Goal: Book appointment/travel/reservation

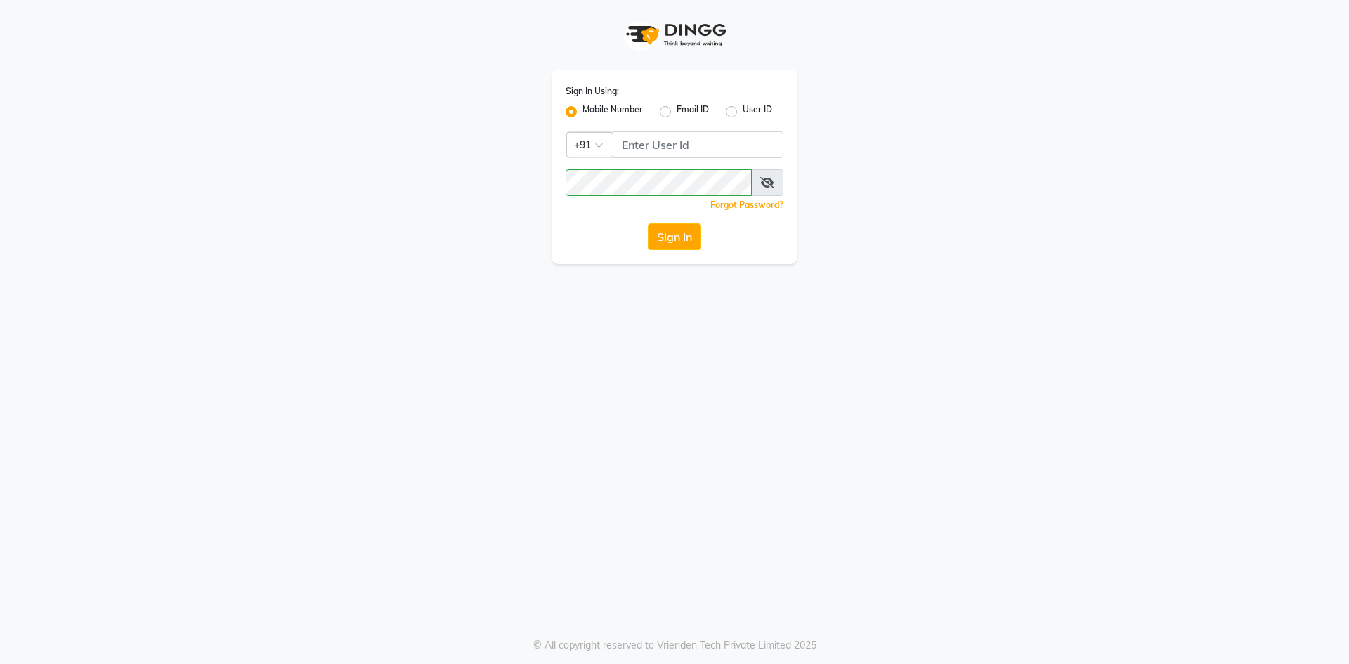
click at [769, 173] on span at bounding box center [767, 182] width 32 height 27
click at [773, 180] on icon at bounding box center [767, 182] width 14 height 11
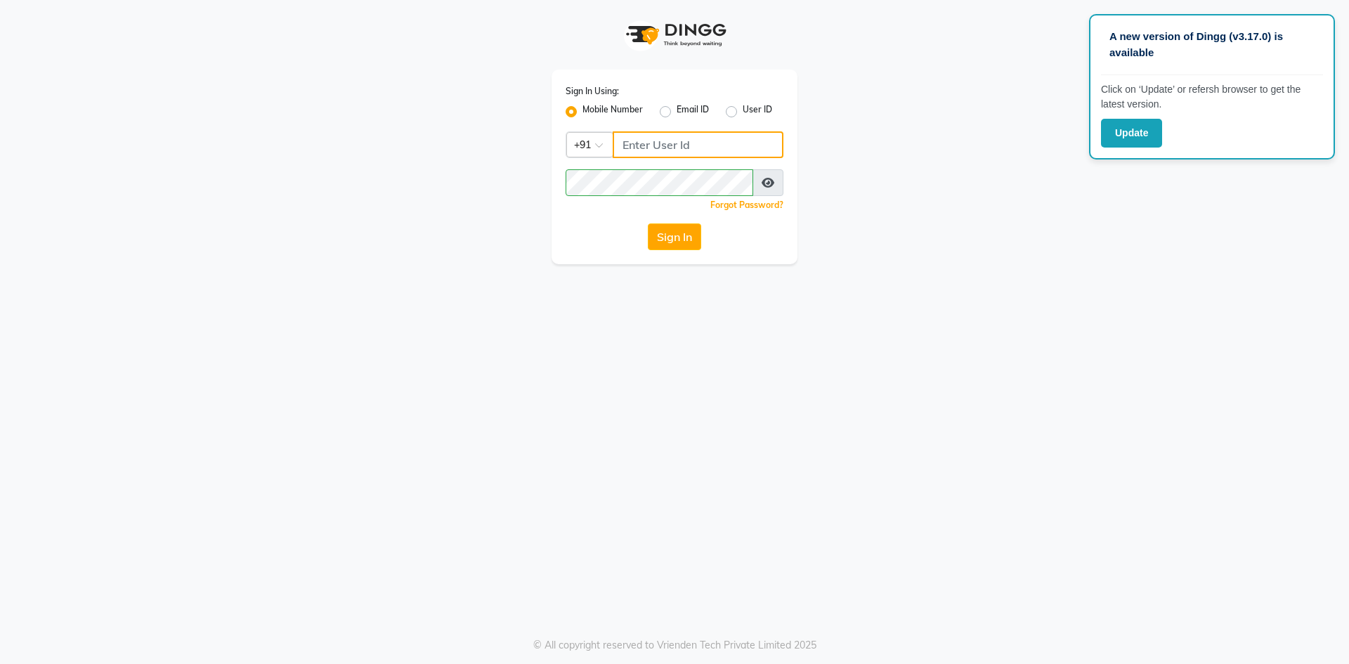
click at [716, 142] on input "Username" at bounding box center [698, 144] width 171 height 27
type input "9778373105"
click at [648, 223] on button "Sign In" at bounding box center [674, 236] width 53 height 27
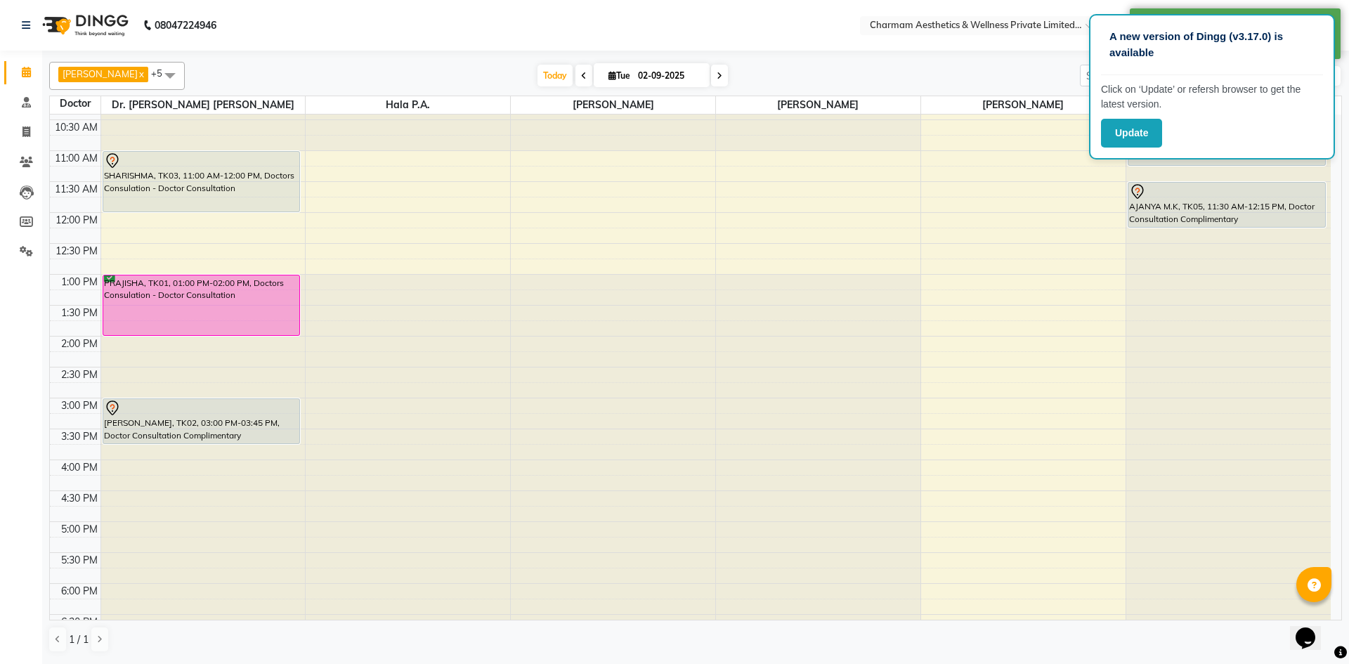
scroll to position [174, 0]
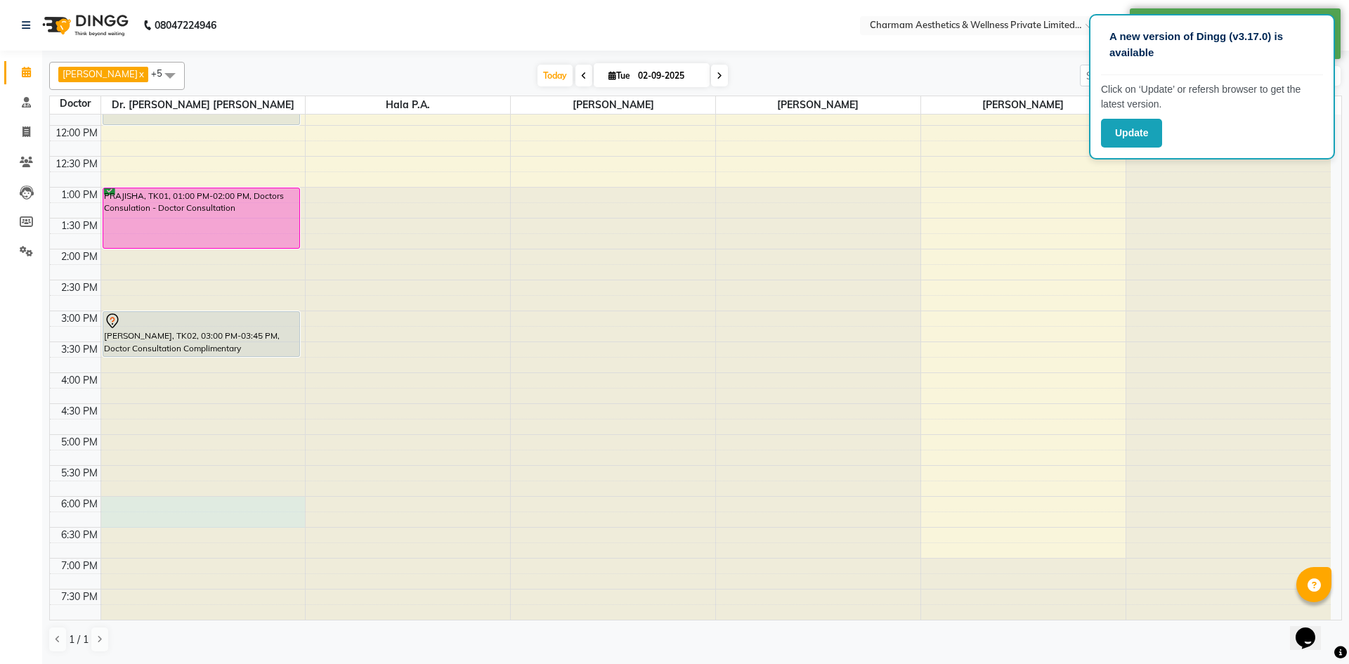
drag, startPoint x: 170, startPoint y: 504, endPoint x: 171, endPoint y: 515, distance: 11.3
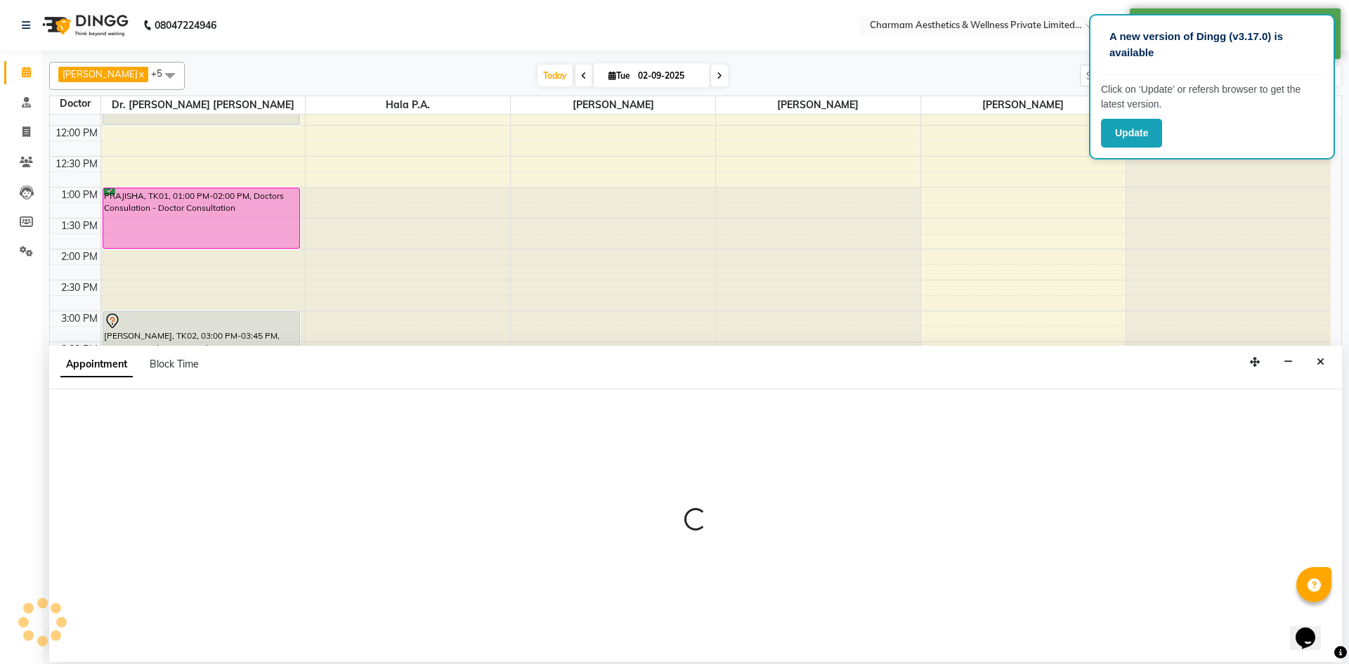
select select "69891"
select select "tentative"
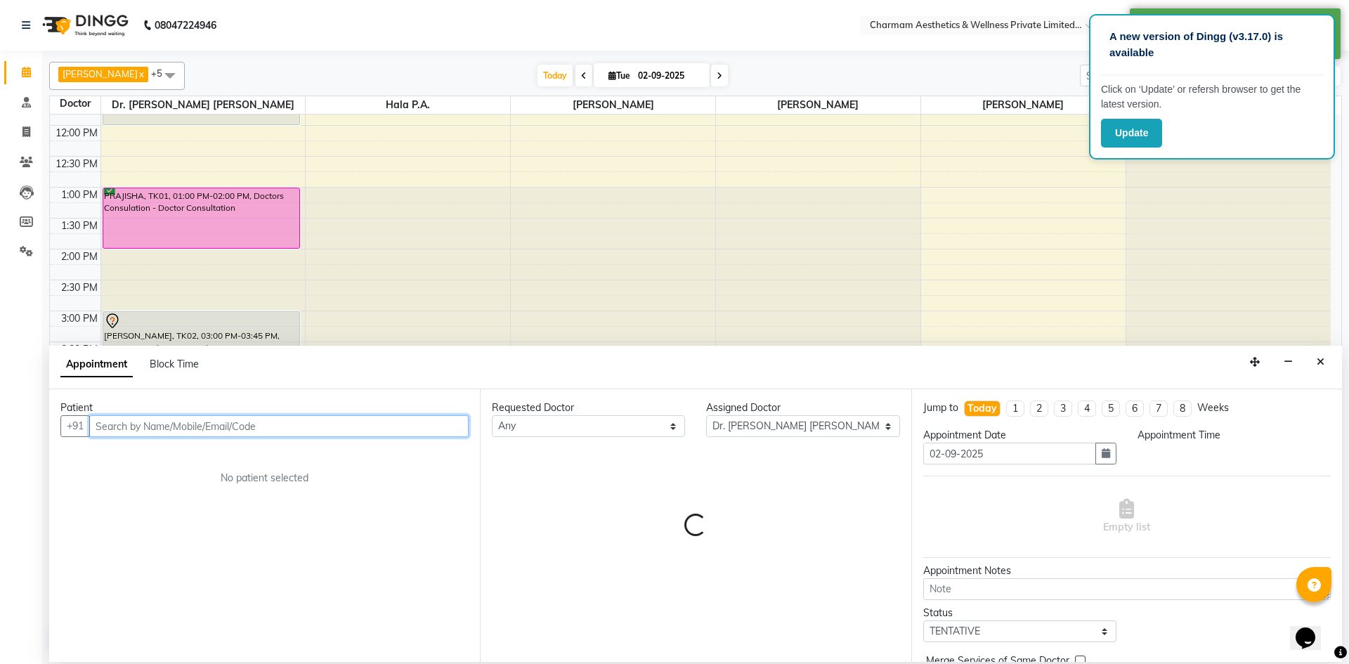
select select "1080"
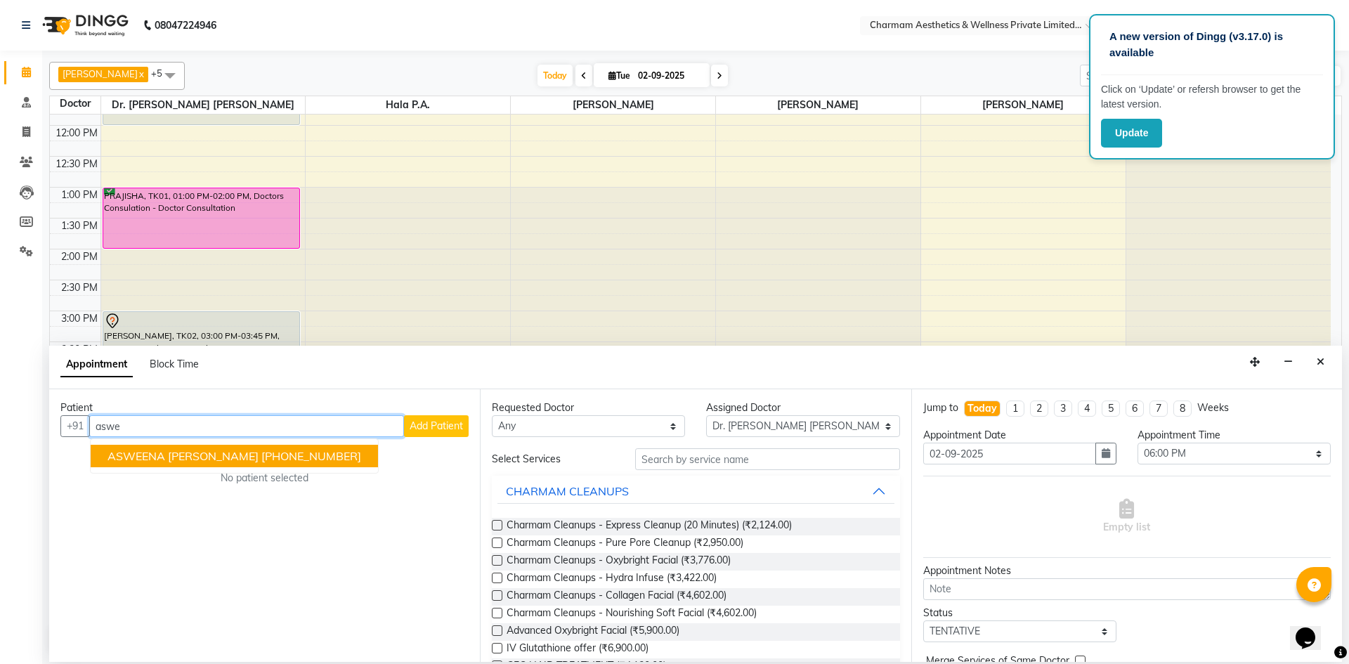
click at [241, 448] on button "ASWEENA [PERSON_NAME] [PHONE_NUMBER]" at bounding box center [234, 456] width 287 height 22
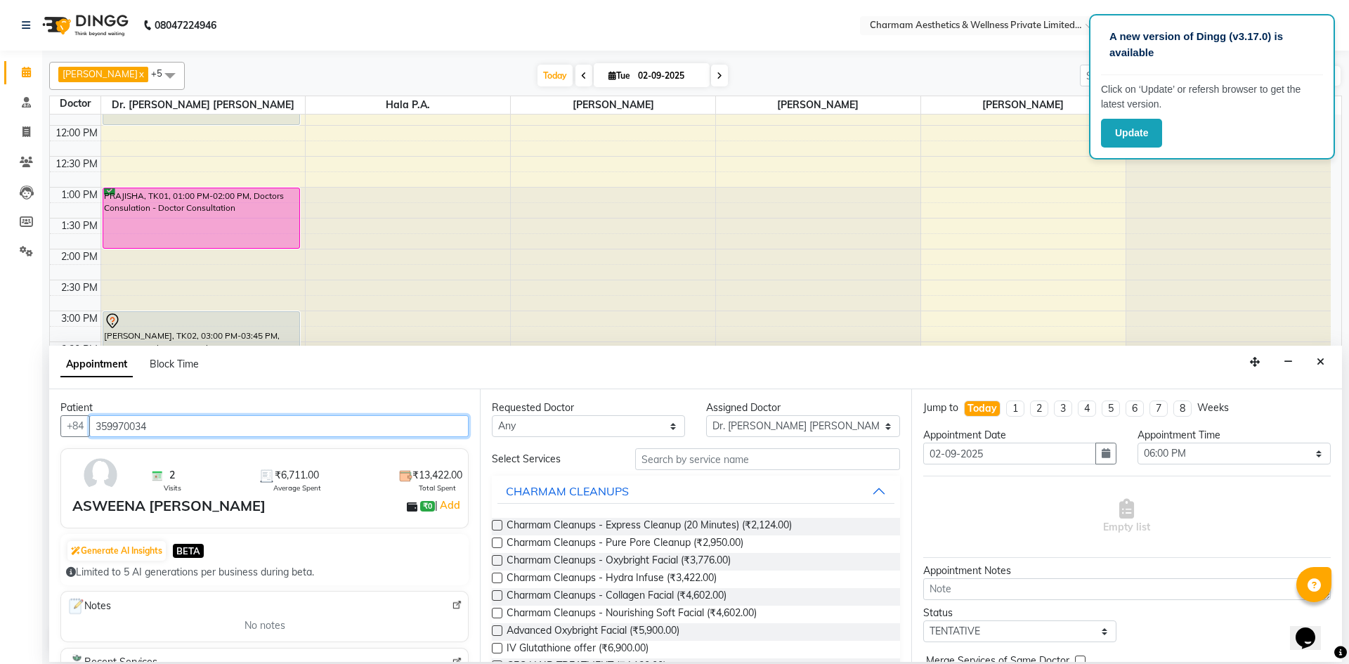
type input "359970034"
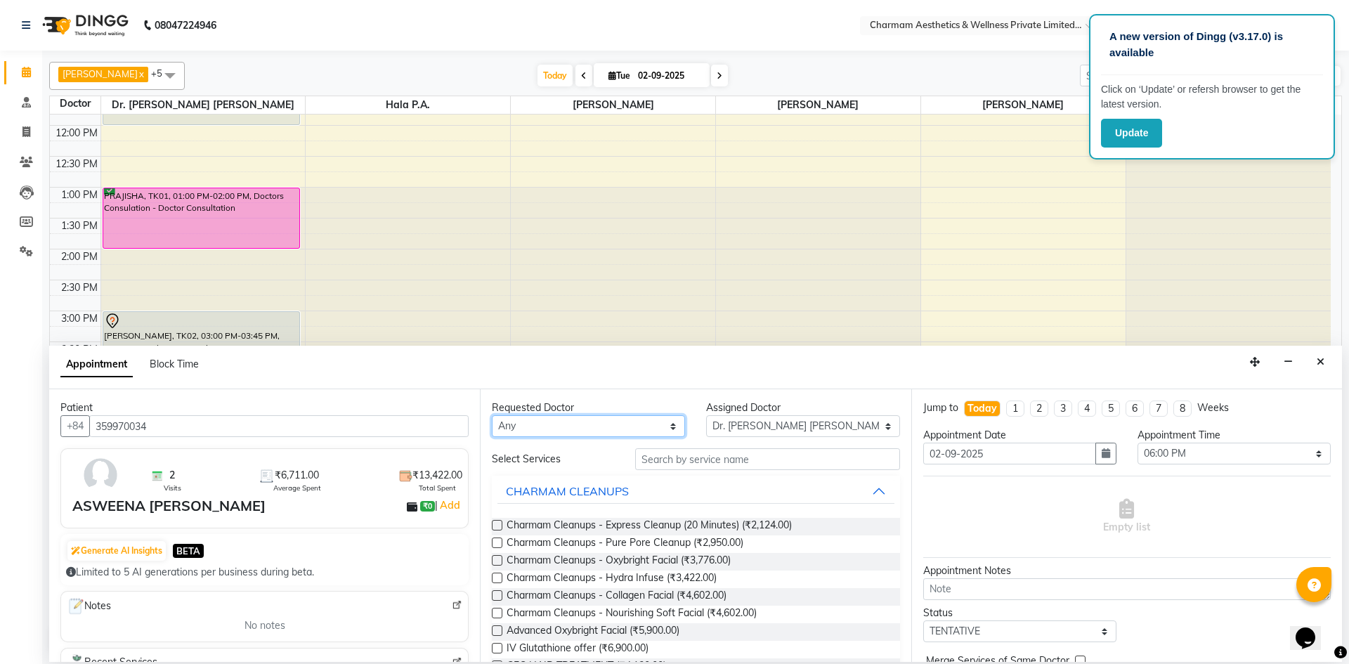
click at [516, 434] on select "Any [PERSON_NAME] K Dr. [PERSON_NAME] [PERSON_NAME] [PERSON_NAME] [PERSON_NAME]…" at bounding box center [588, 426] width 193 height 22
select select "69891"
click at [492, 415] on select "Any [PERSON_NAME] K Dr. [PERSON_NAME] [PERSON_NAME] [PERSON_NAME] [PERSON_NAME]…" at bounding box center [588, 426] width 193 height 22
click at [805, 459] on input "text" at bounding box center [767, 459] width 265 height 22
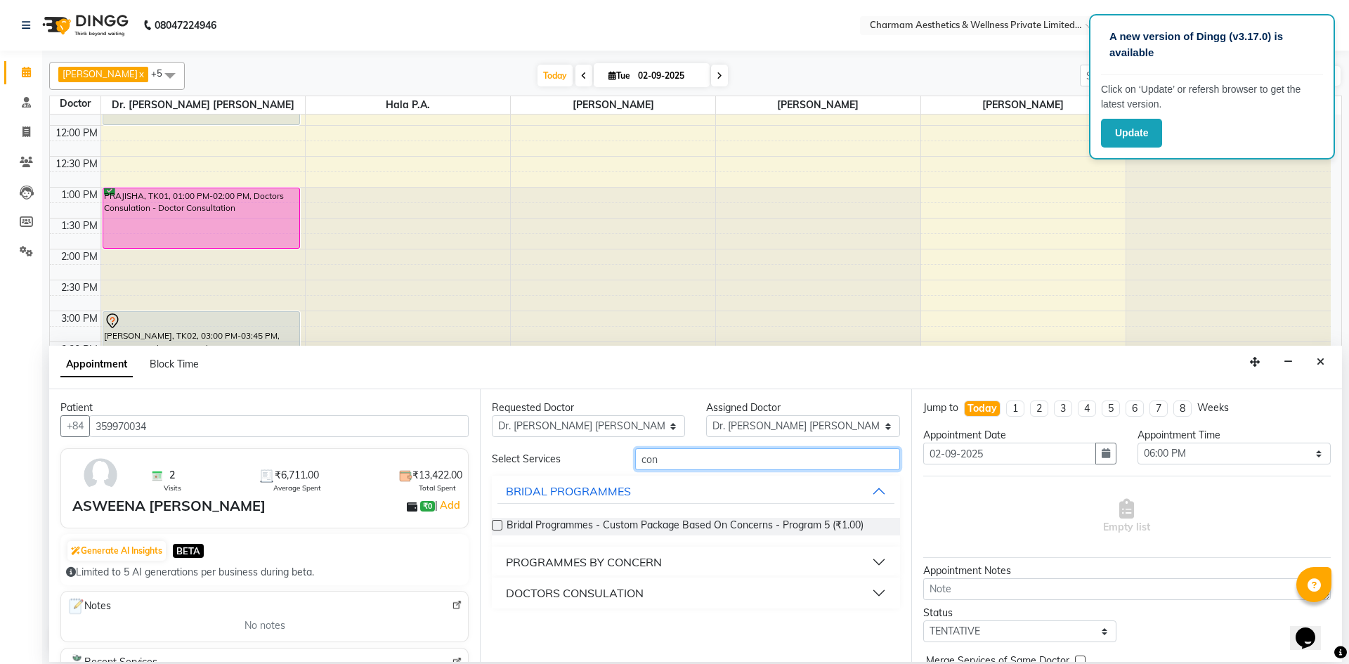
type input "con"
click at [763, 586] on button "DOCTORS CONSULATION" at bounding box center [695, 592] width 396 height 25
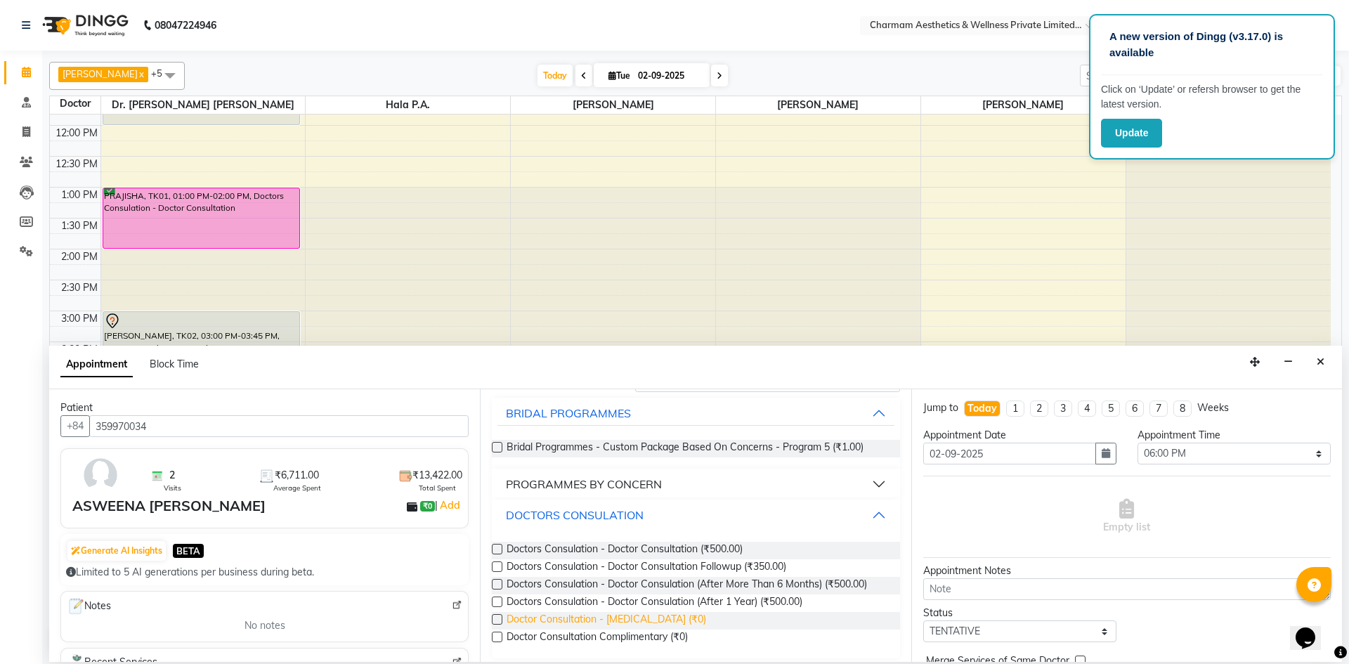
scroll to position [82, 0]
drag, startPoint x: 492, startPoint y: 635, endPoint x: 506, endPoint y: 633, distance: 14.2
click at [493, 635] on label at bounding box center [497, 633] width 11 height 11
click at [493, 635] on input "checkbox" at bounding box center [496, 634] width 9 height 9
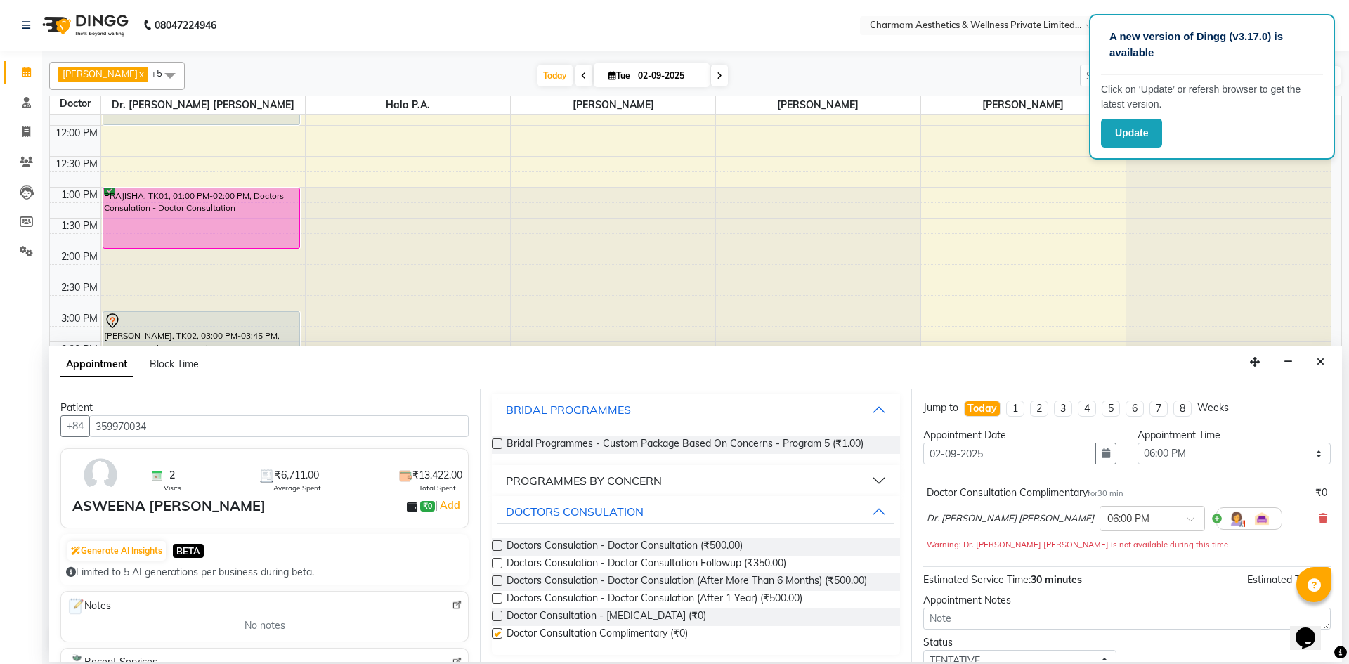
checkbox input "false"
click at [965, 620] on textarea at bounding box center [1127, 619] width 408 height 22
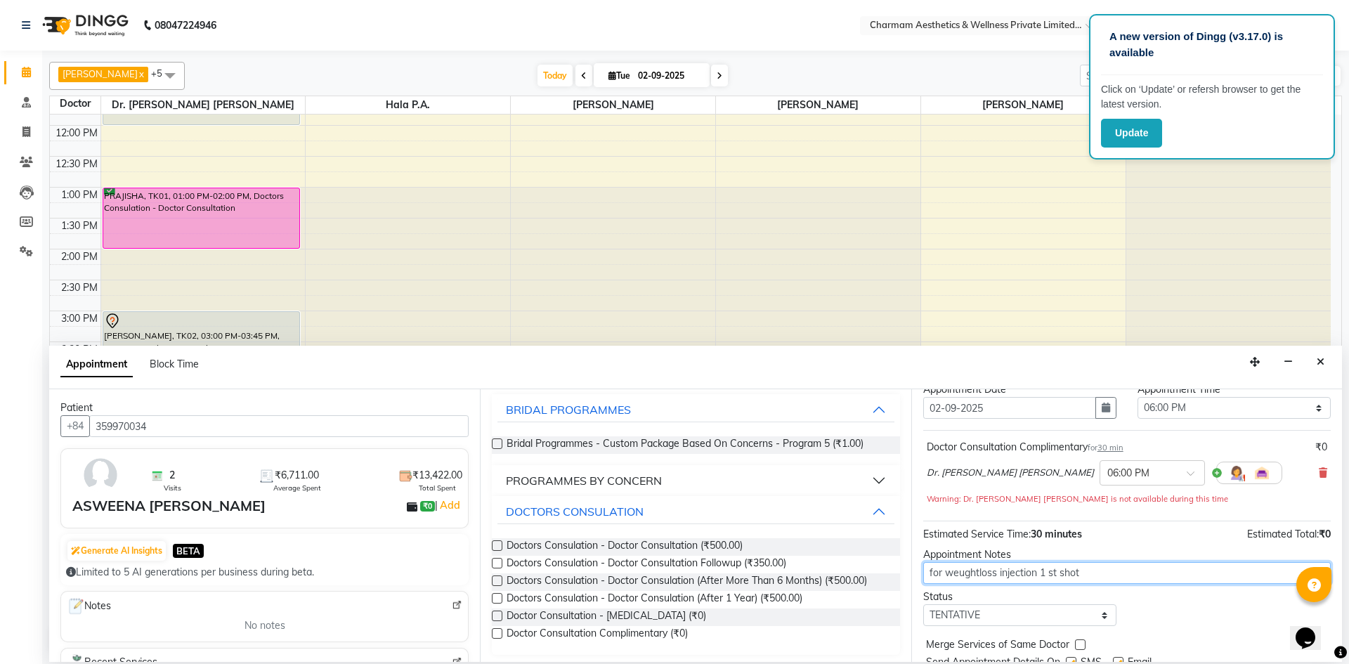
scroll to position [98, 0]
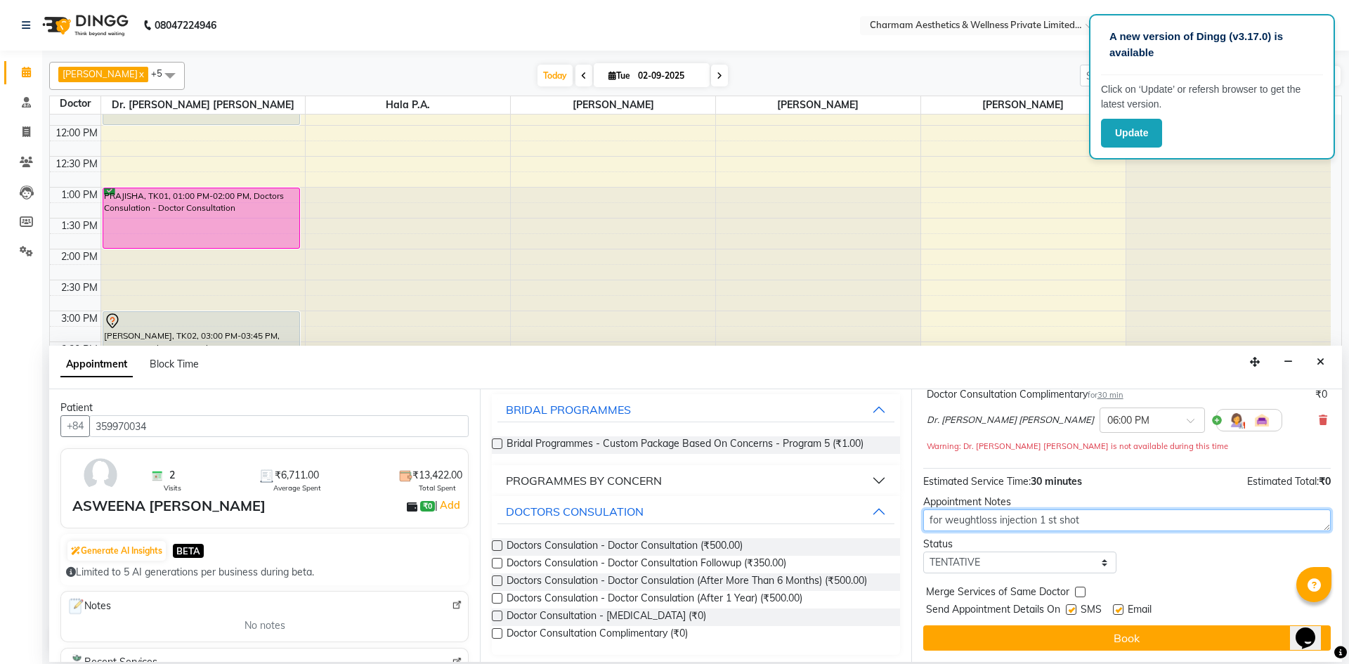
type textarea "for weughtloss injection 1 st shot"
click at [1072, 611] on label at bounding box center [1071, 609] width 11 height 11
click at [1072, 611] on input "checkbox" at bounding box center [1070, 610] width 9 height 9
checkbox input "false"
click at [1119, 607] on label at bounding box center [1118, 609] width 11 height 11
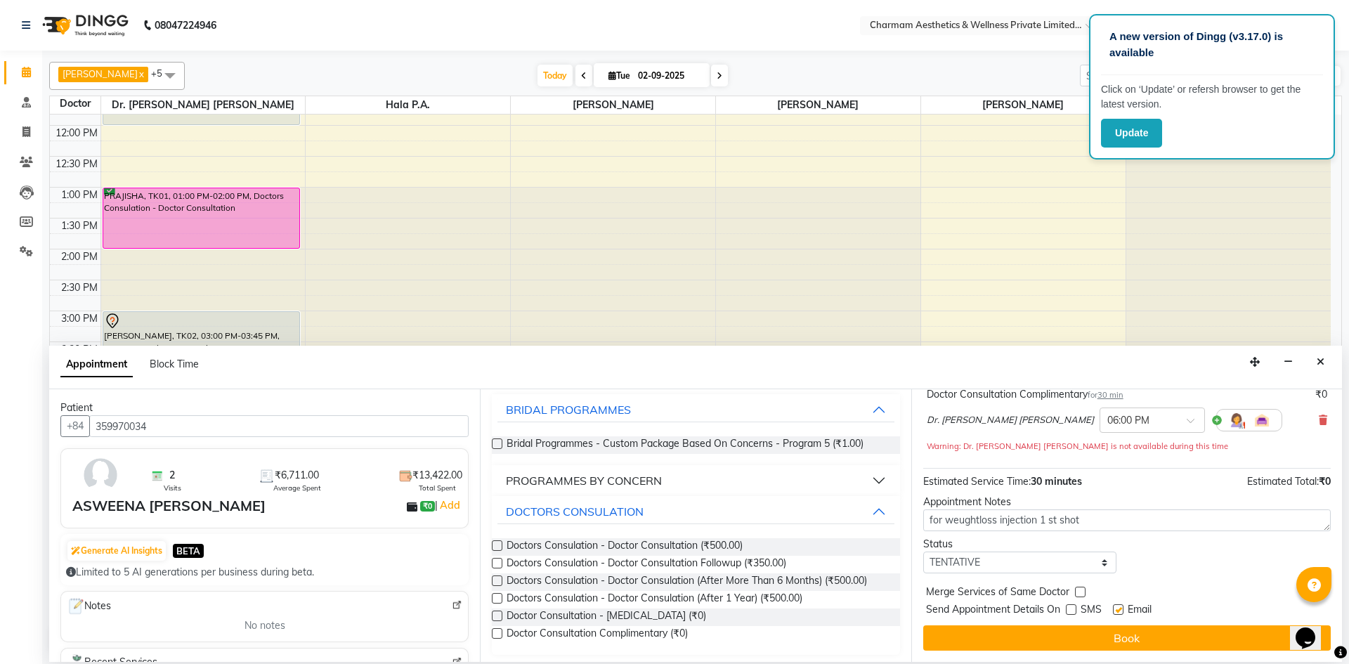
click at [1119, 607] on input "checkbox" at bounding box center [1117, 610] width 9 height 9
checkbox input "false"
click at [1114, 641] on button "Book" at bounding box center [1127, 637] width 408 height 25
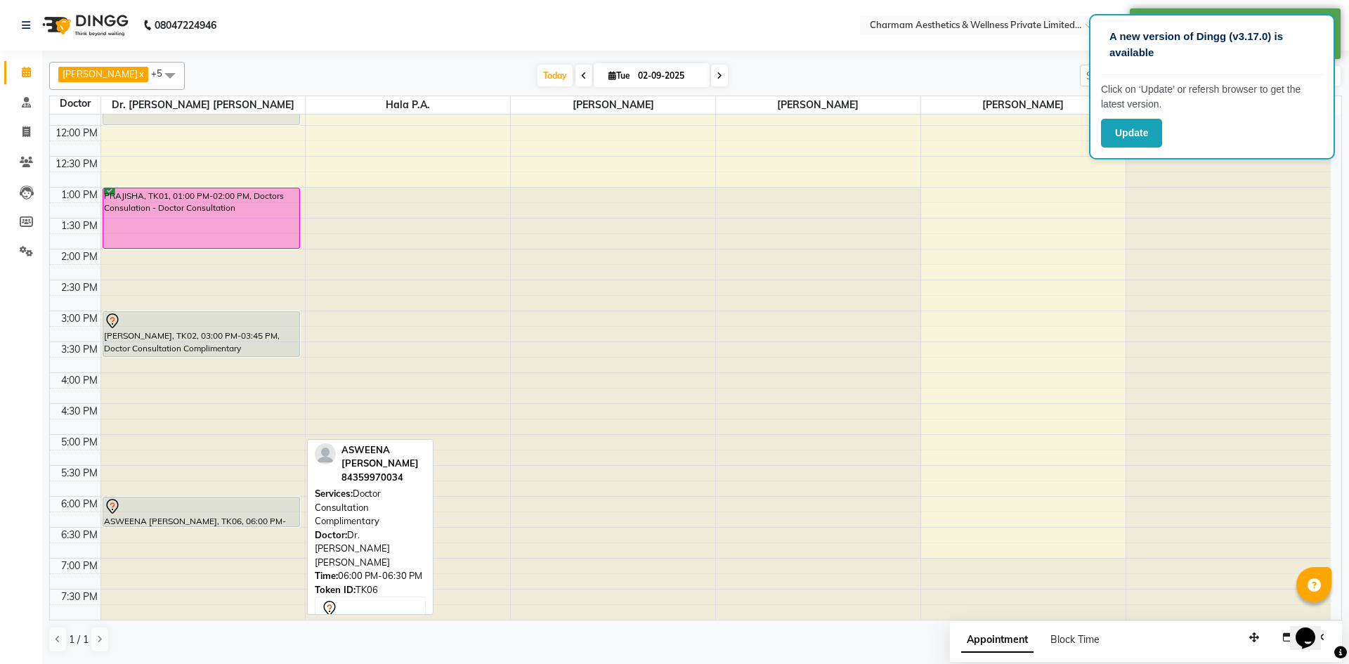
click at [178, 537] on div "SHARISHMA, TK03, 11:00 AM-12:00 PM, Doctors Consulation - Doctor Consultation P…" at bounding box center [203, 279] width 204 height 679
click at [189, 525] on div "ASWEENA [PERSON_NAME], TK06, 06:00 PM-06:45 PM, Doctor Consultation Complimenta…" at bounding box center [201, 519] width 197 height 44
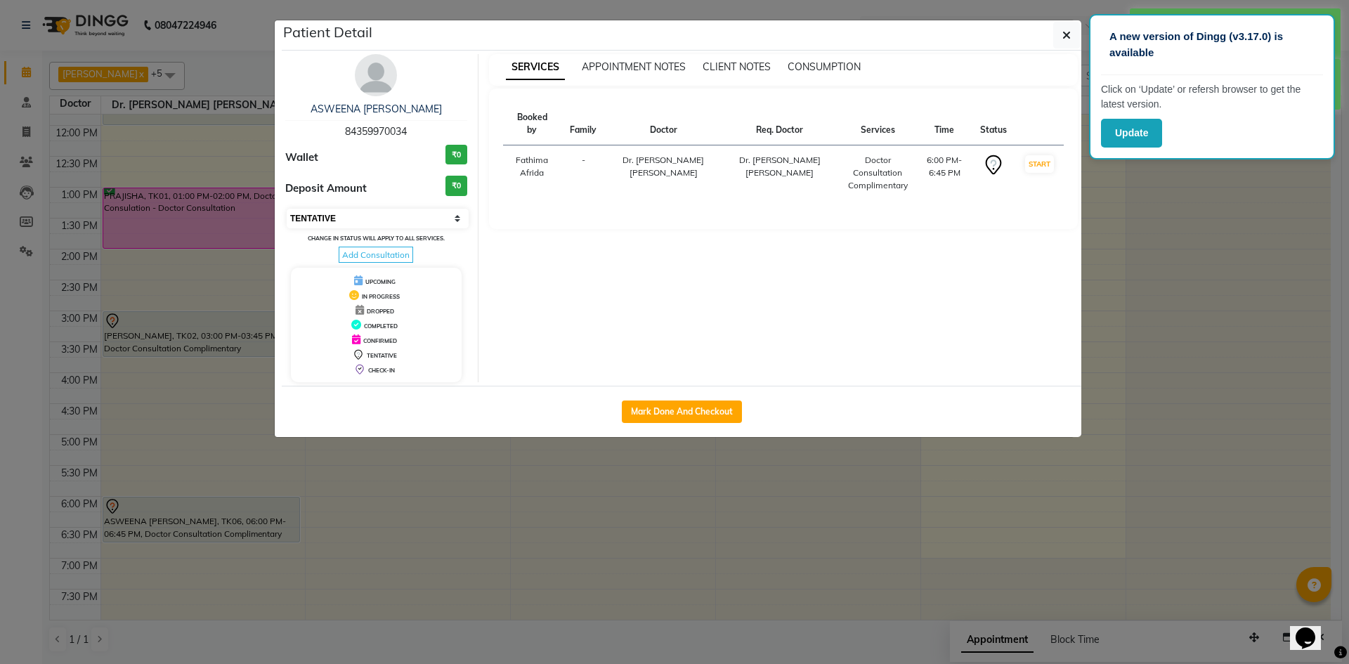
click at [351, 223] on select "Select IN SERVICE CONFIRMED TENTATIVE CHECK IN MARK DONE DROPPED UPCOMING" at bounding box center [378, 219] width 182 height 20
select select "6"
click at [287, 209] on select "Select IN SERVICE CONFIRMED TENTATIVE CHECK IN MARK DONE DROPPED UPCOMING" at bounding box center [378, 219] width 182 height 20
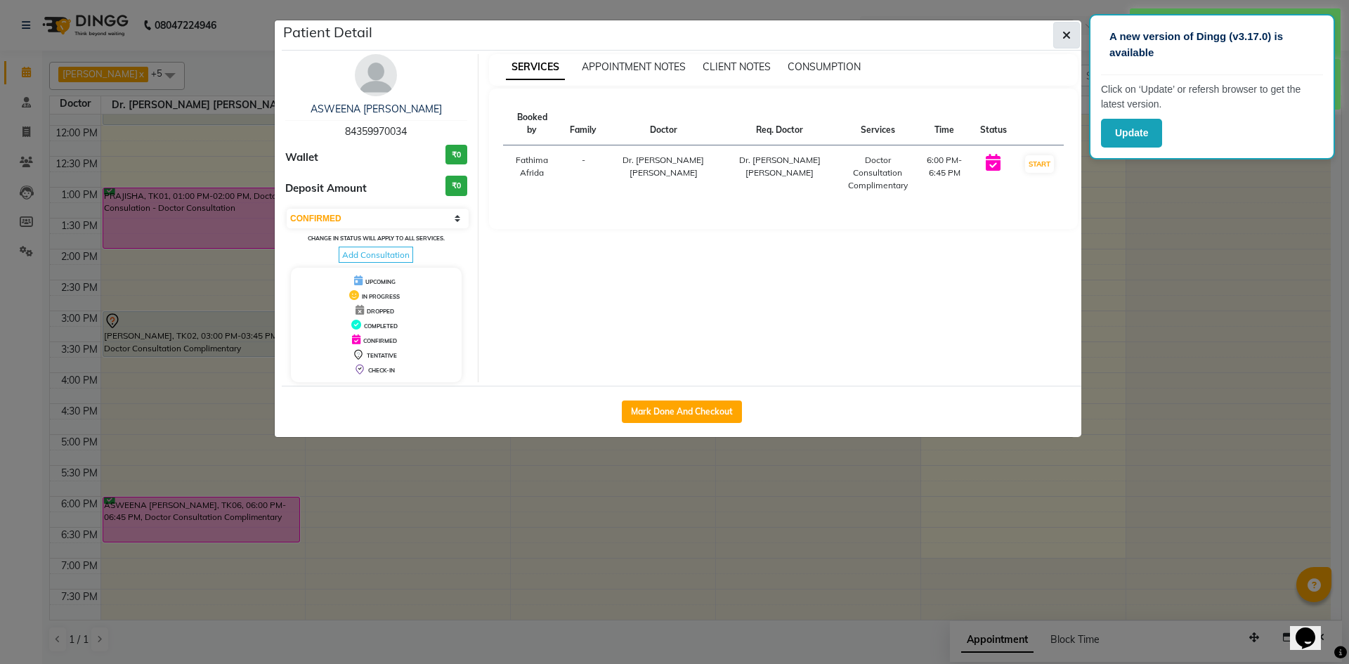
click at [1065, 27] on button "button" at bounding box center [1066, 35] width 27 height 27
